Goal: Task Accomplishment & Management: Manage account settings

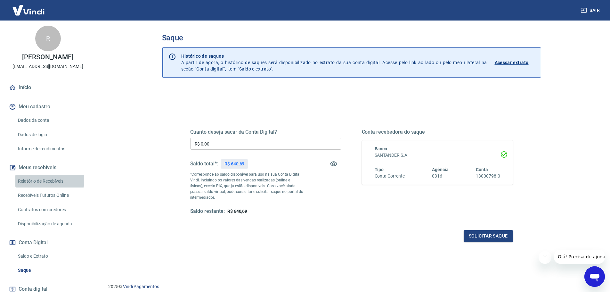
click at [41, 186] on link "Relatório de Recebíveis" at bounding box center [51, 180] width 73 height 13
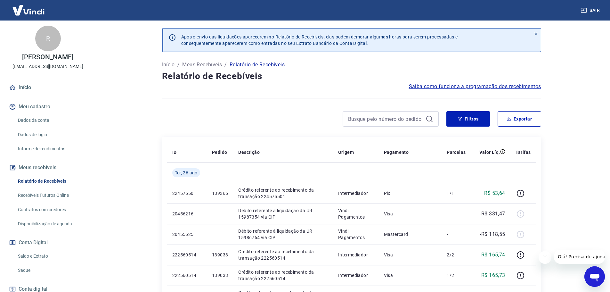
click at [27, 262] on link "Saldo e Extrato" at bounding box center [51, 255] width 73 height 13
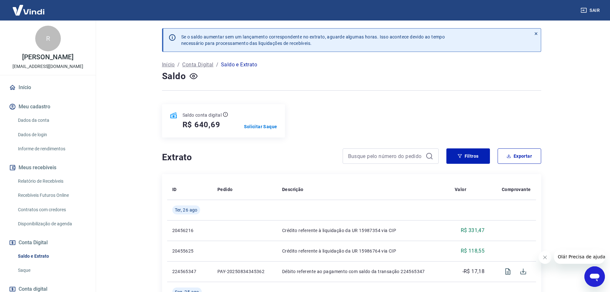
click at [28, 92] on link "Início" at bounding box center [48, 87] width 80 height 14
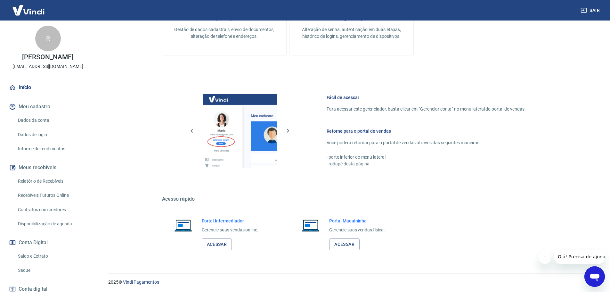
scroll to position [207, 0]
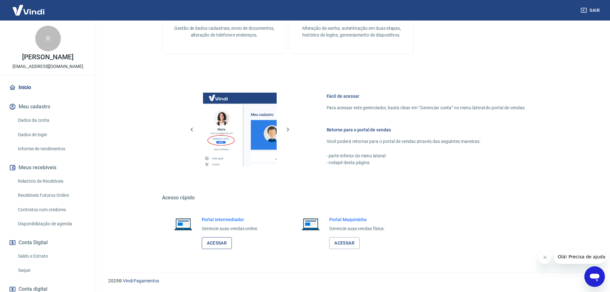
click at [208, 241] on link "Acessar" at bounding box center [217, 243] width 30 height 12
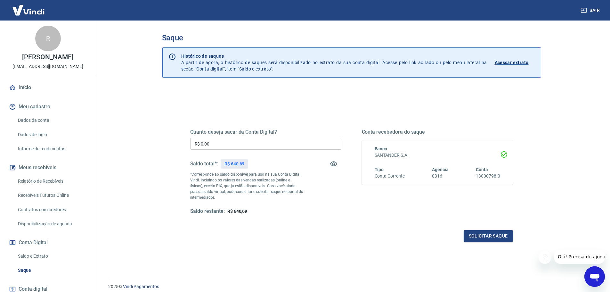
click at [217, 144] on input "R$ 0,00" at bounding box center [265, 144] width 151 height 12
type input "R$ 500,00"
click at [484, 235] on button "Solicitar saque" at bounding box center [487, 236] width 49 height 12
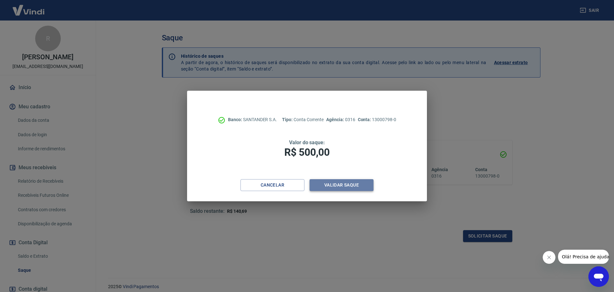
click at [347, 185] on button "Validar saque" at bounding box center [342, 185] width 64 height 12
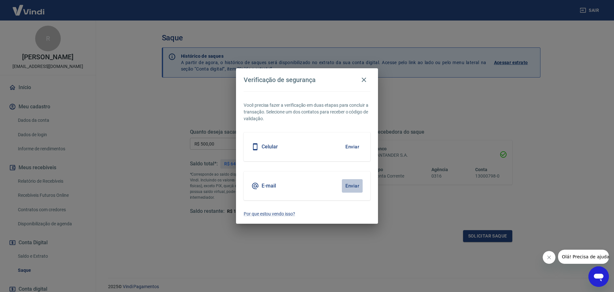
click at [347, 185] on button "Enviar" at bounding box center [352, 185] width 21 height 13
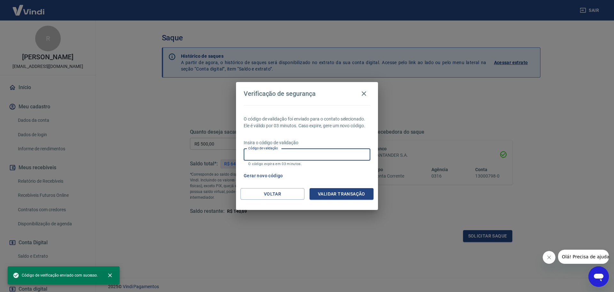
click at [267, 149] on div "Código de validação Código de validação O código expira em 03 minutos." at bounding box center [307, 156] width 127 height 17
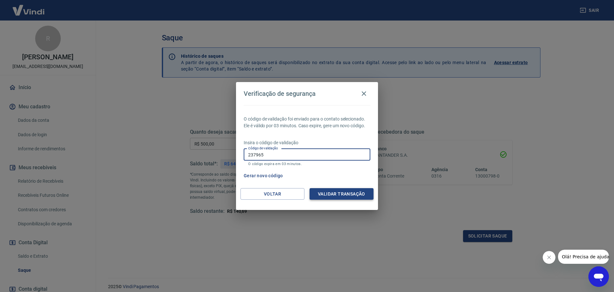
type input "237965"
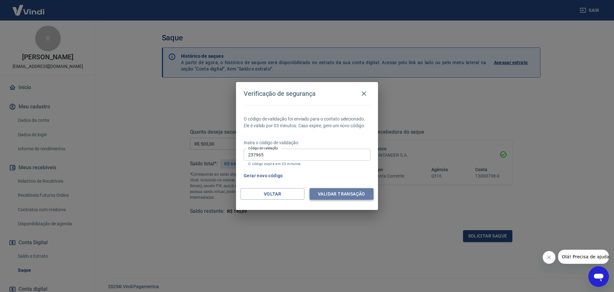
click at [340, 195] on button "Validar transação" at bounding box center [342, 194] width 64 height 12
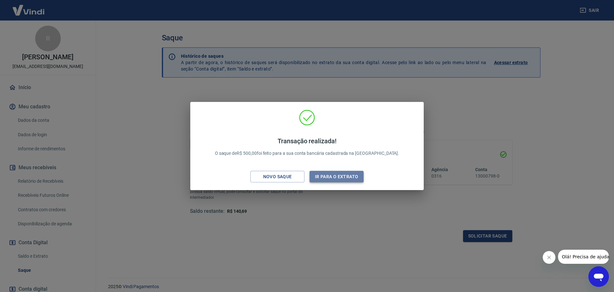
click at [323, 175] on button "Ir para o extrato" at bounding box center [337, 177] width 54 height 12
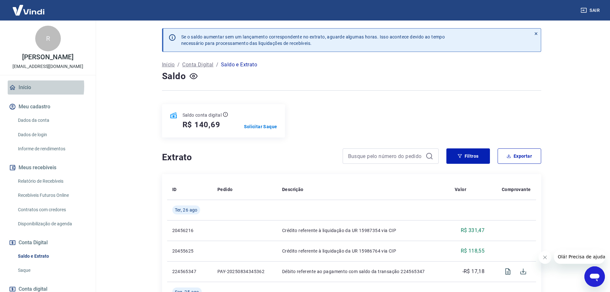
click at [26, 93] on link "Início" at bounding box center [48, 87] width 80 height 14
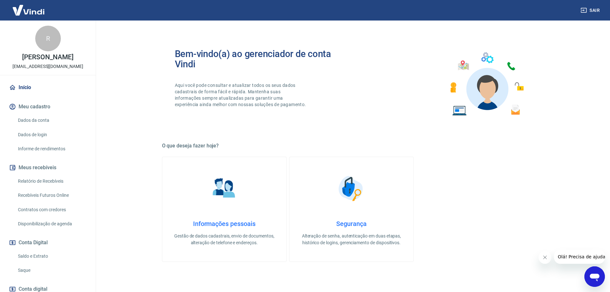
scroll to position [207, 0]
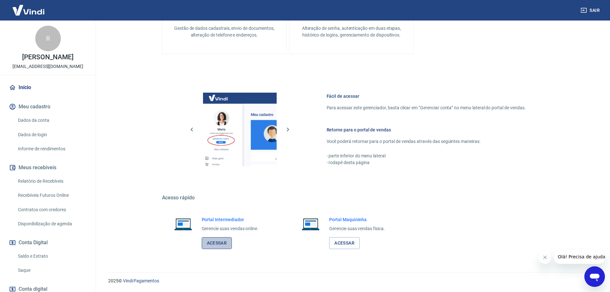
click at [218, 247] on link "Acessar" at bounding box center [217, 243] width 30 height 12
